Goal: Transaction & Acquisition: Purchase product/service

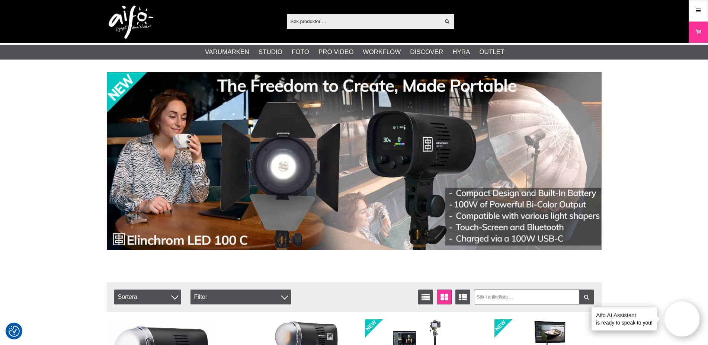
drag, startPoint x: 647, startPoint y: 174, endPoint x: 629, endPoint y: 147, distance: 32.5
click at [341, 24] on input "text" at bounding box center [364, 21] width 154 height 11
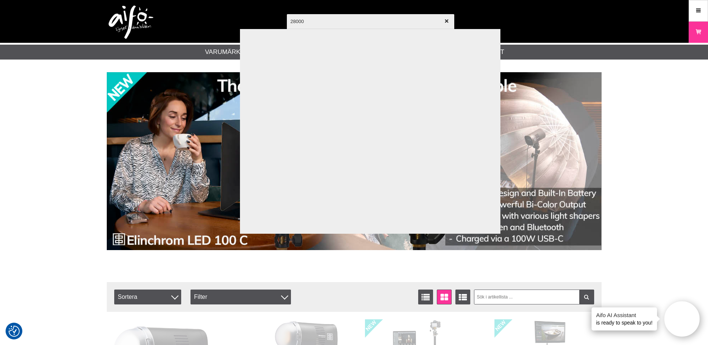
type input "28000"
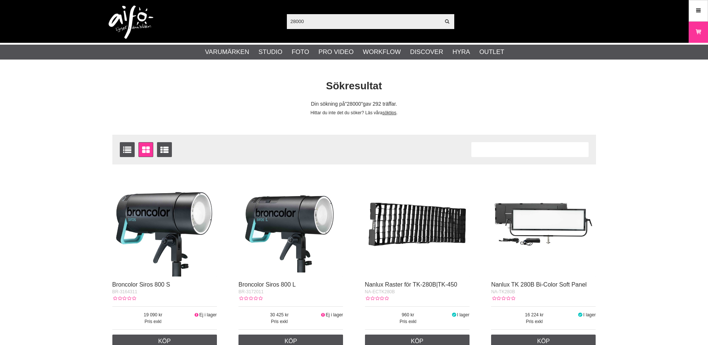
click at [517, 151] on div "Antal artiklar 291" at bounding box center [529, 149] width 117 height 15
click at [446, 20] on icon at bounding box center [447, 21] width 6 height 7
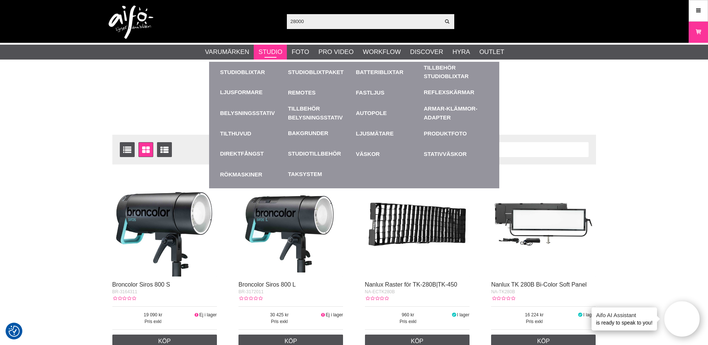
click at [260, 54] on link "Studio" at bounding box center [271, 52] width 24 height 10
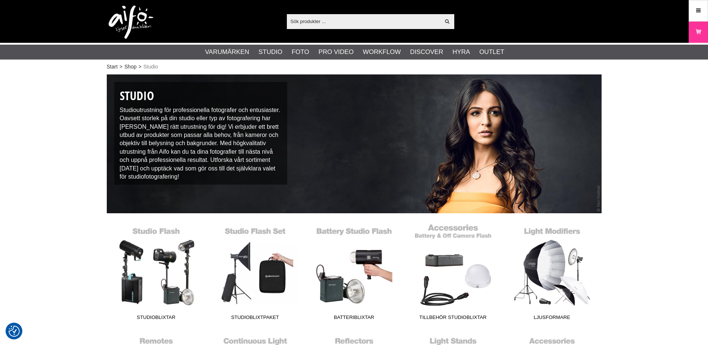
scroll to position [76, 0]
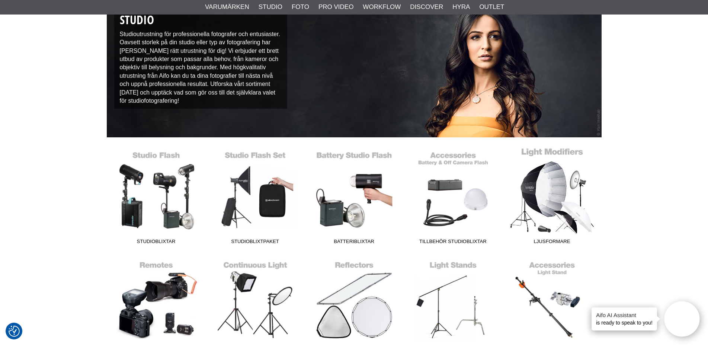
click at [554, 182] on link "Ljusformare" at bounding box center [552, 197] width 99 height 100
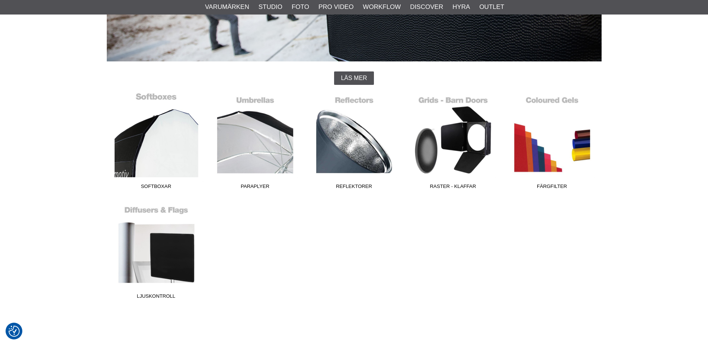
scroll to position [152, 0]
click at [183, 139] on link "Softboxar" at bounding box center [156, 142] width 99 height 100
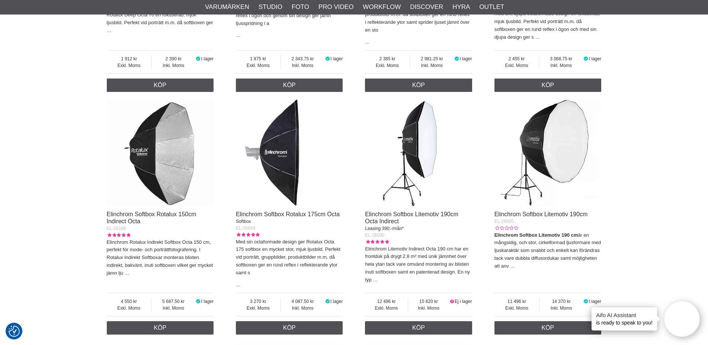
scroll to position [1252, 0]
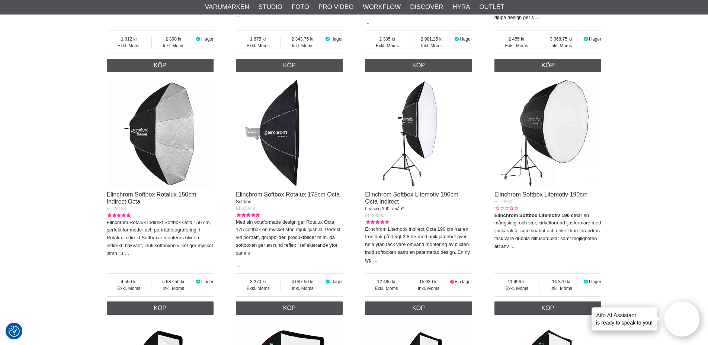
click at [566, 135] on img at bounding box center [547, 133] width 107 height 107
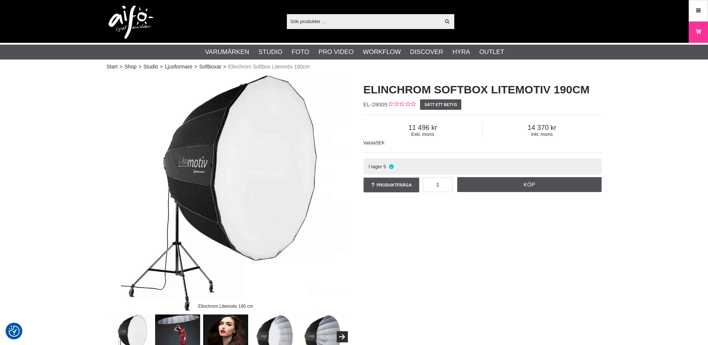
checkbox input "true"
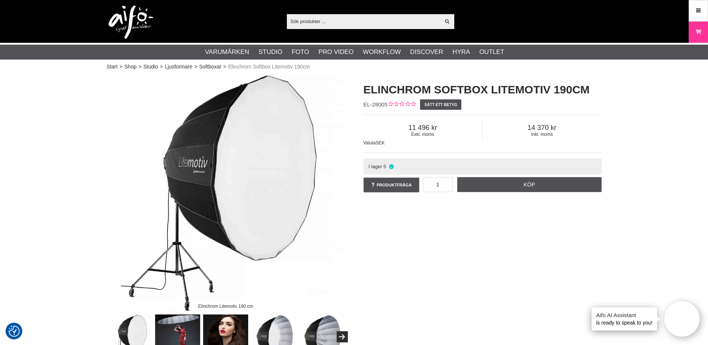
click at [392, 23] on input "text" at bounding box center [364, 21] width 154 height 11
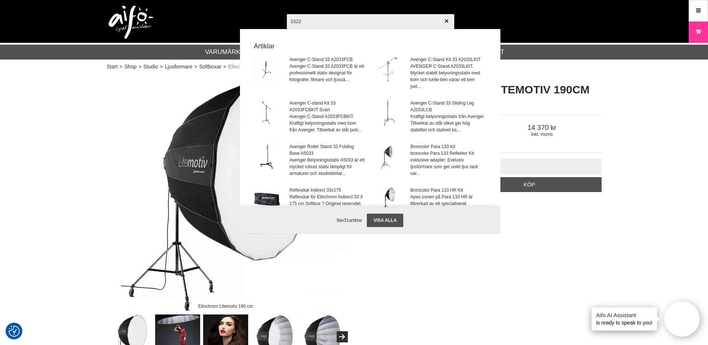
type input "33221"
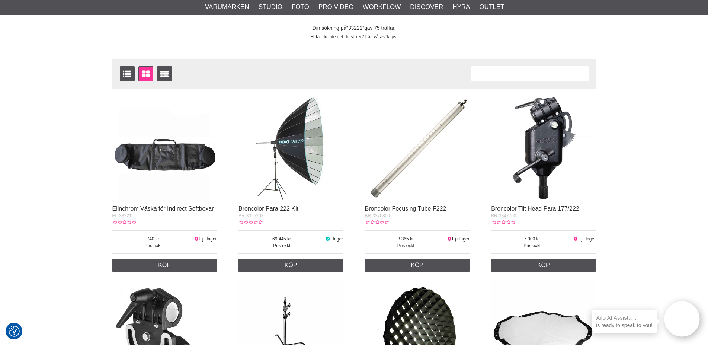
scroll to position [76, 0]
click at [171, 148] on img at bounding box center [164, 148] width 105 height 105
